Goal: Navigation & Orientation: Find specific page/section

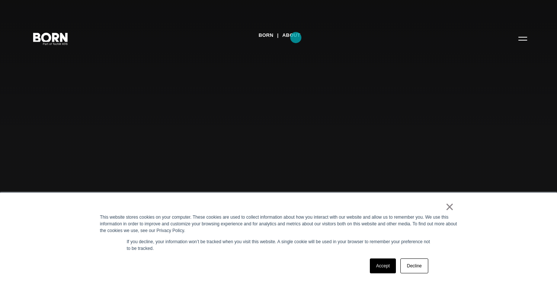
click at [296, 38] on link "About" at bounding box center [292, 35] width 18 height 11
click at [453, 210] on link "×" at bounding box center [450, 207] width 9 height 7
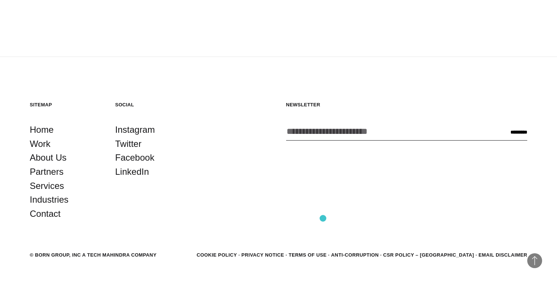
scroll to position [2583, 0]
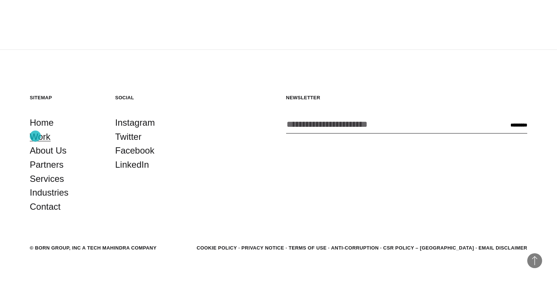
click at [35, 136] on link "Work" at bounding box center [40, 137] width 21 height 14
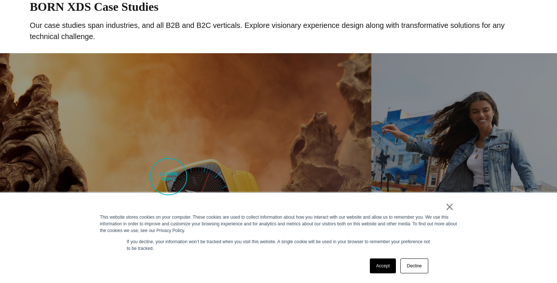
scroll to position [394, 0]
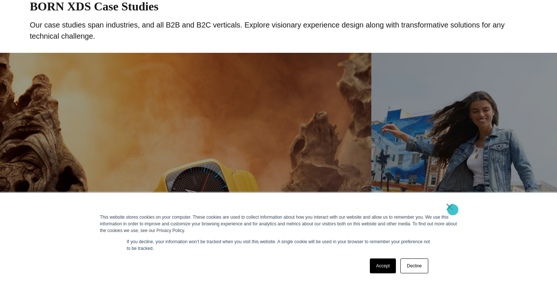
click at [453, 210] on link "×" at bounding box center [450, 207] width 9 height 7
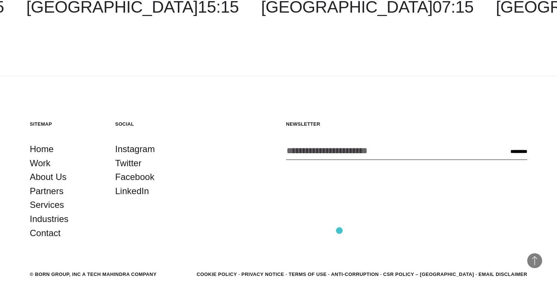
scroll to position [2339, 0]
